Goal: Check status

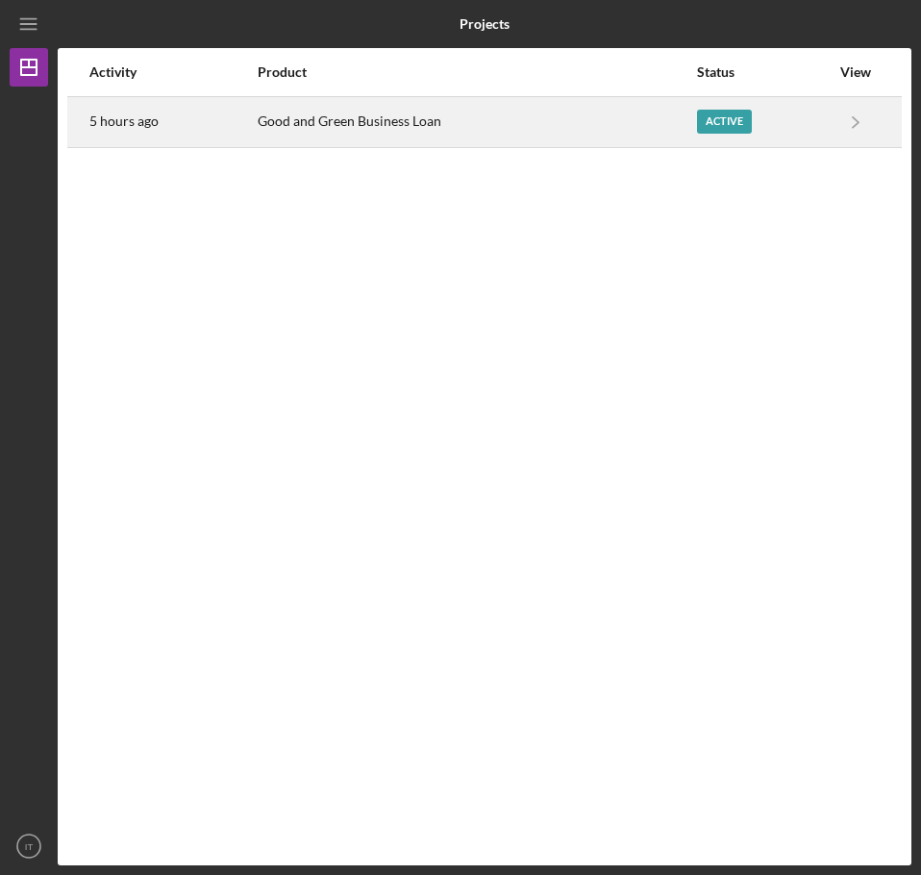
click at [594, 122] on div "Good and Green Business Loan" at bounding box center [476, 122] width 437 height 48
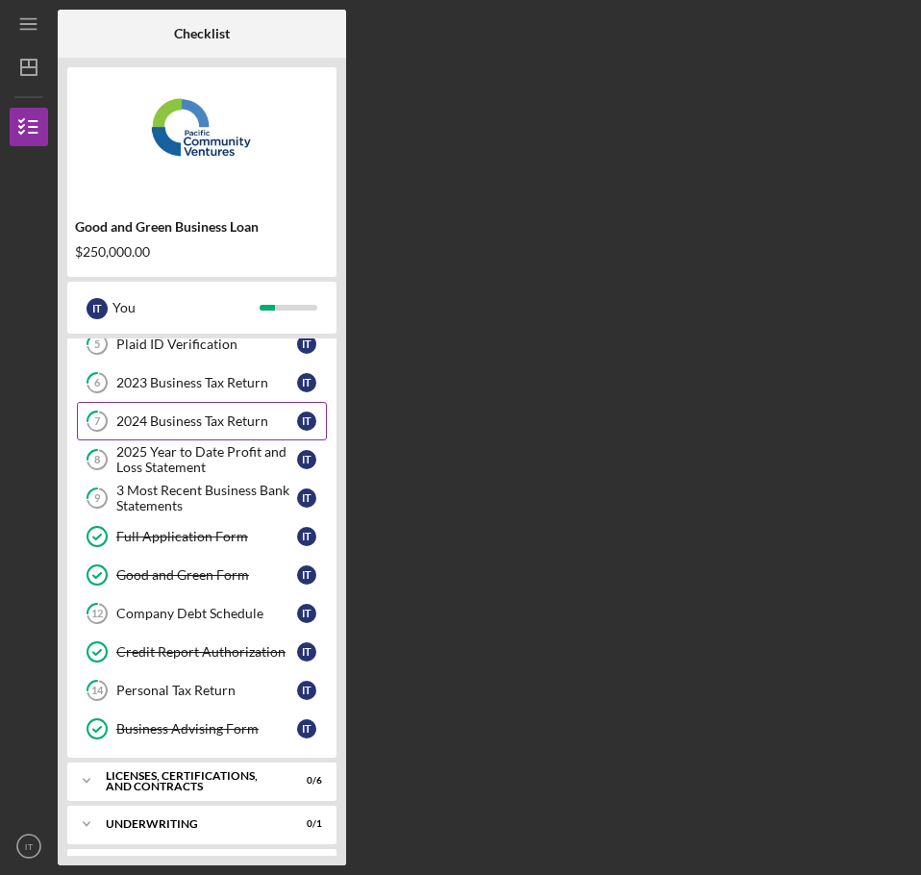
scroll to position [137, 0]
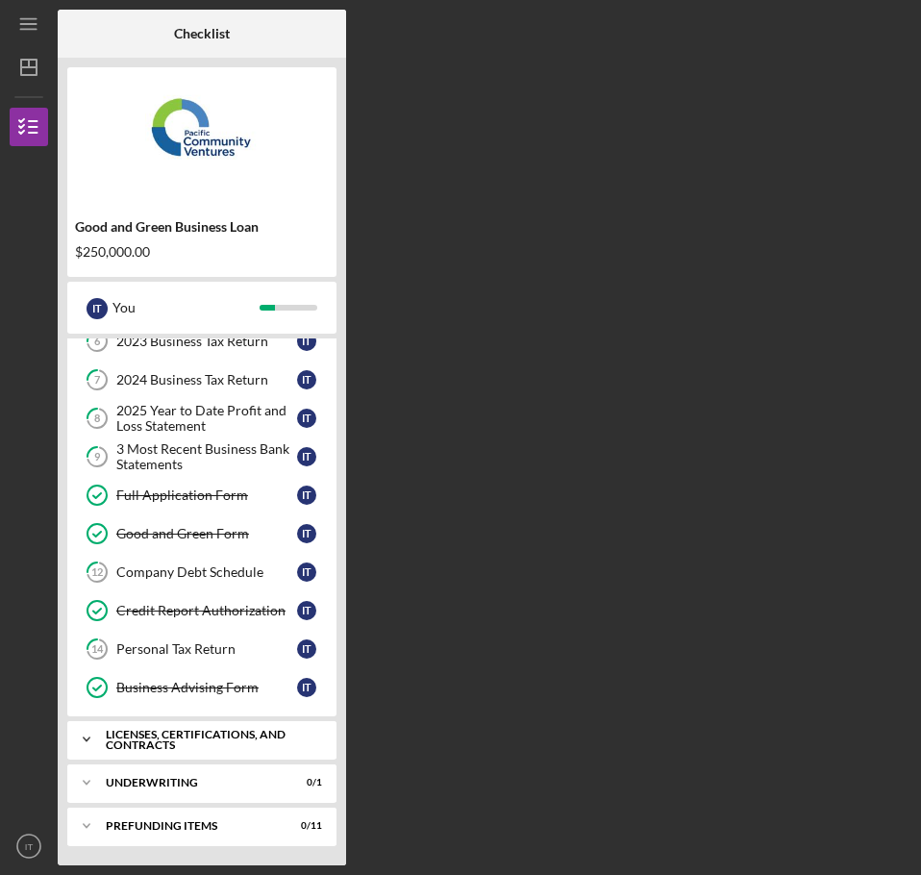
click at [89, 742] on icon "Icon/Expander" at bounding box center [86, 739] width 38 height 38
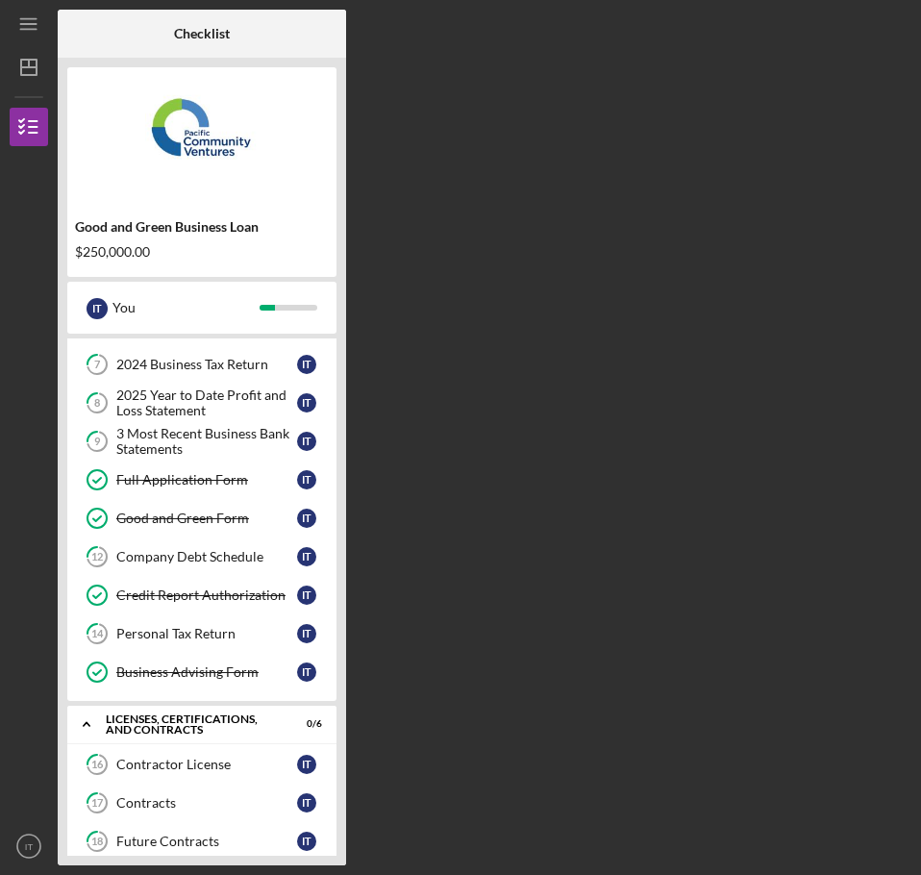
scroll to position [0, 0]
